Goal: Find specific page/section: Find specific page/section

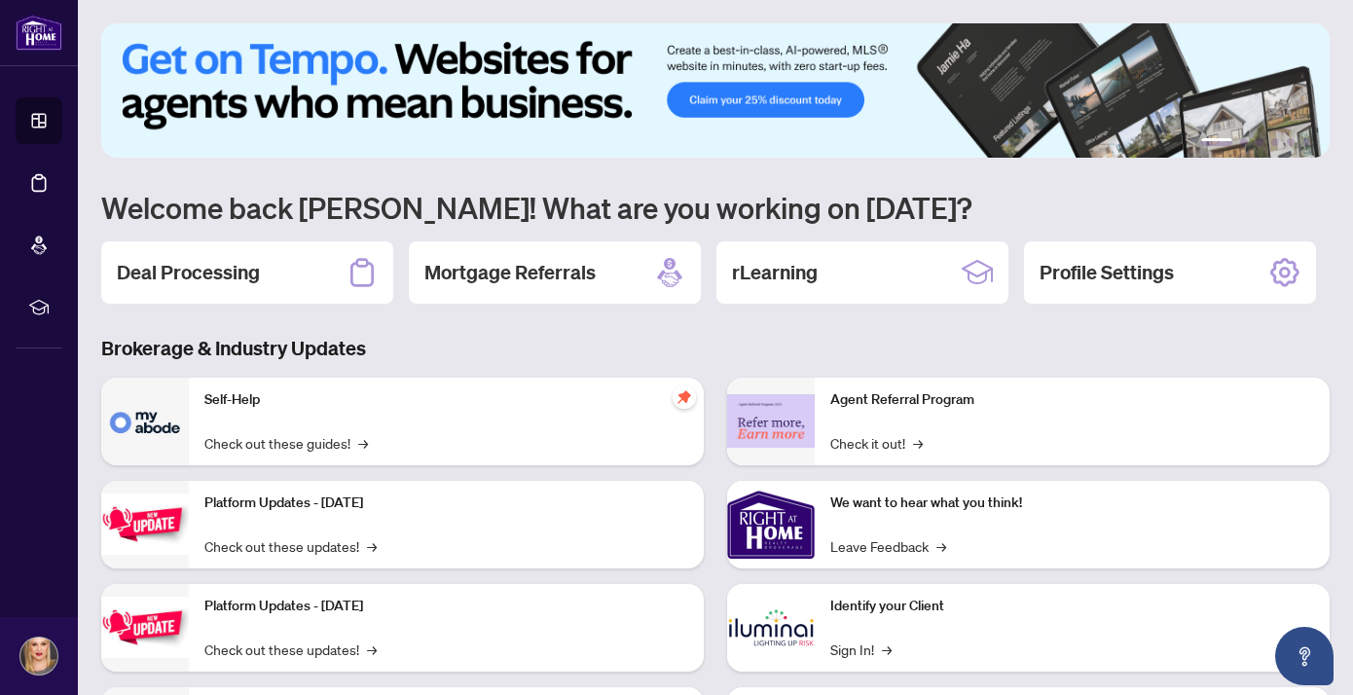
click at [221, 275] on h2 "Deal Processing" at bounding box center [188, 272] width 143 height 27
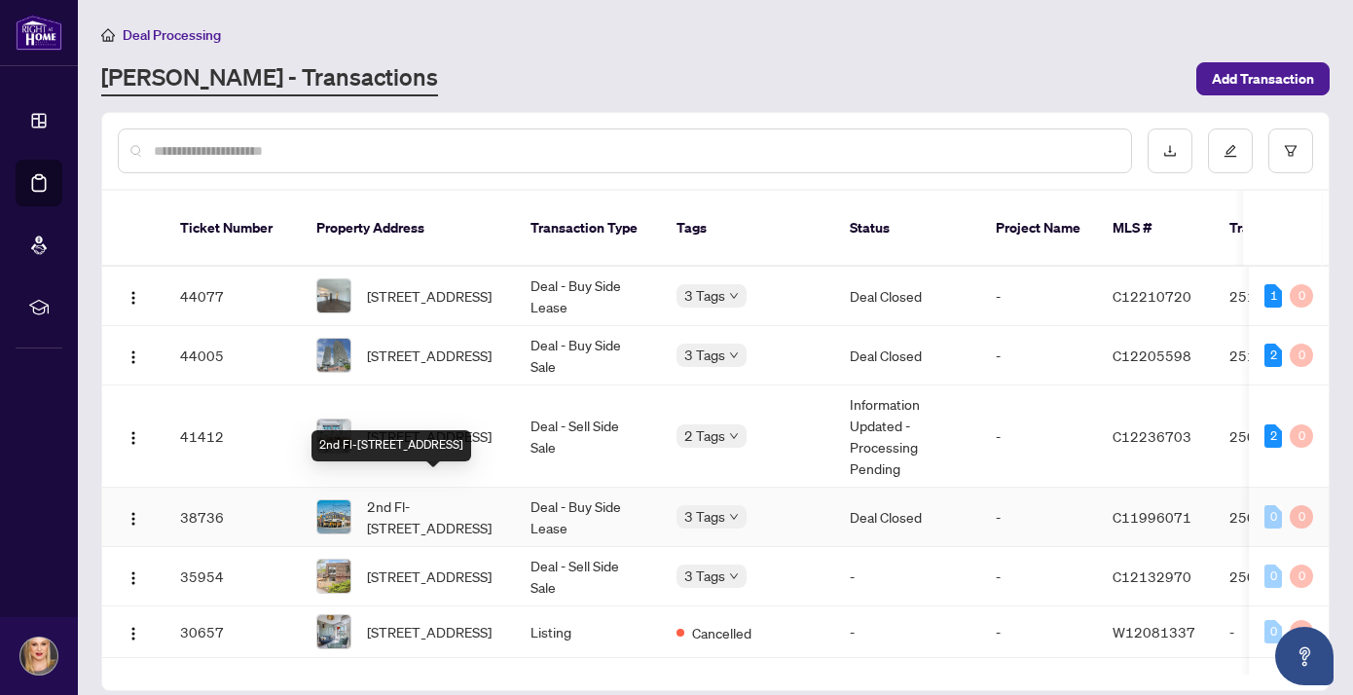
click at [462, 496] on span "2nd Fl-[STREET_ADDRESS]" at bounding box center [433, 517] width 132 height 43
